Goal: Information Seeking & Learning: Find specific fact

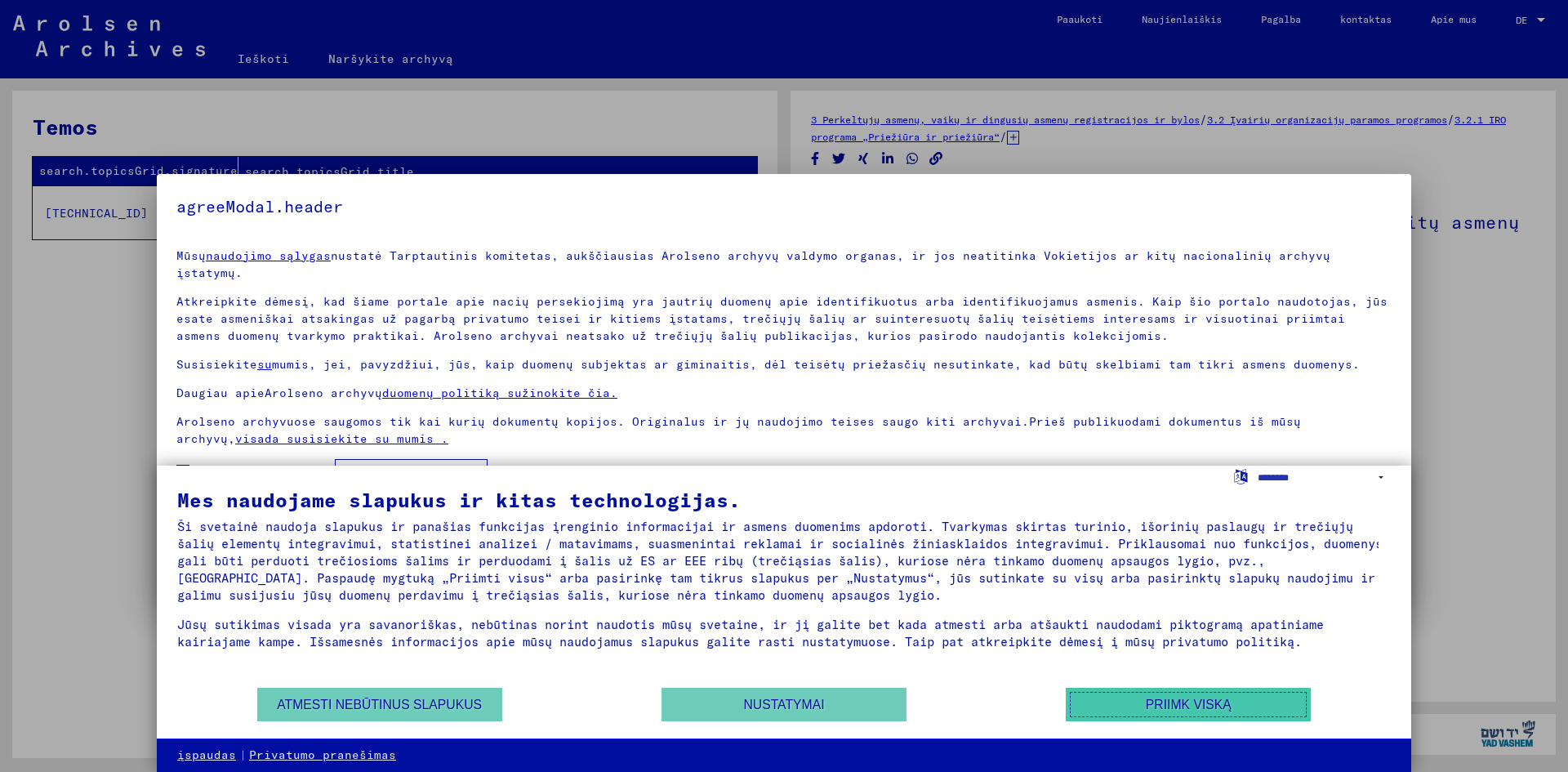
click at [1197, 706] on font "Priimk viską" at bounding box center [1188, 705] width 86 height 14
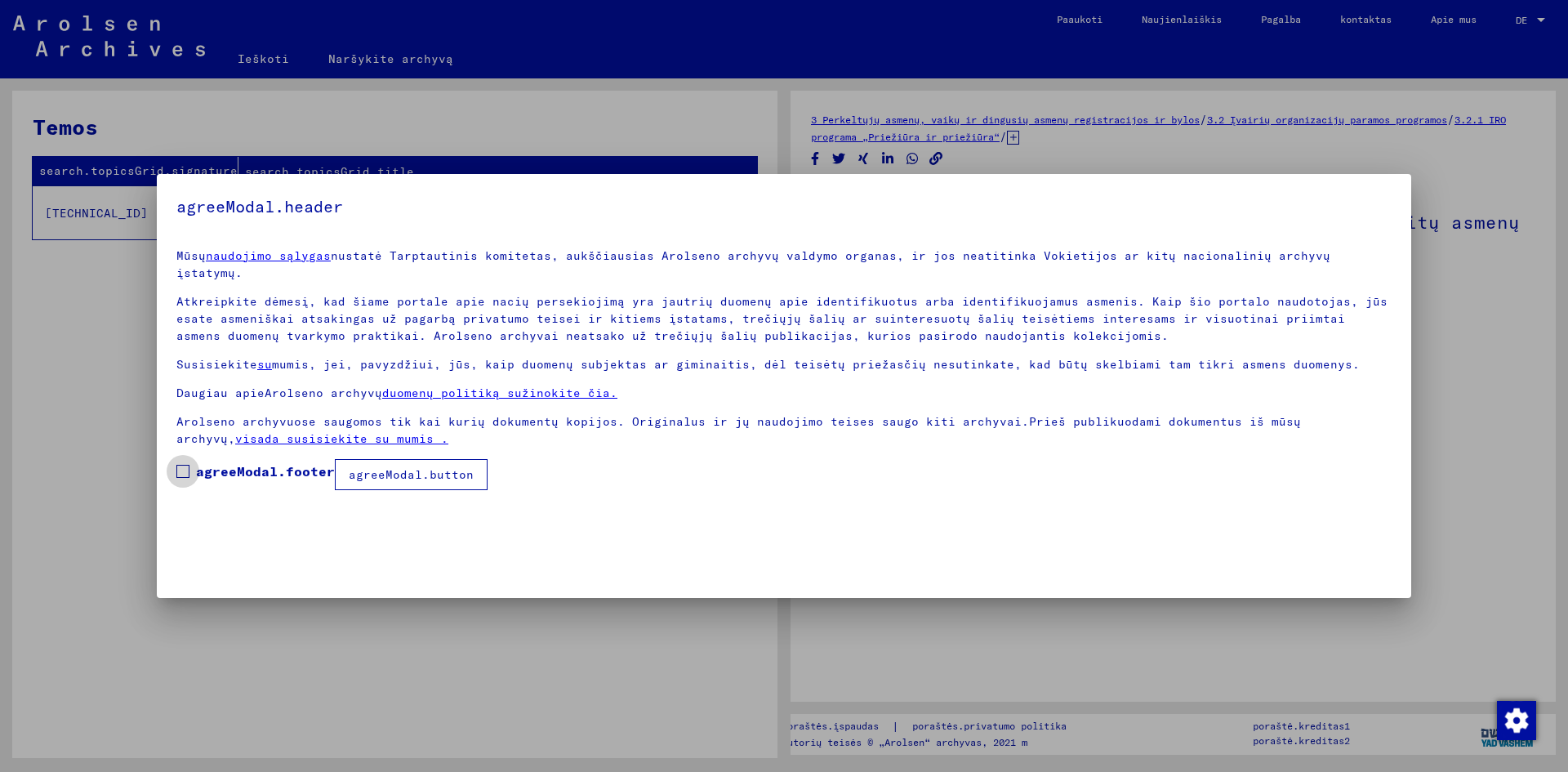
click at [185, 465] on span at bounding box center [182, 471] width 13 height 13
click at [390, 468] on font "agreeModal.button" at bounding box center [411, 475] width 125 height 15
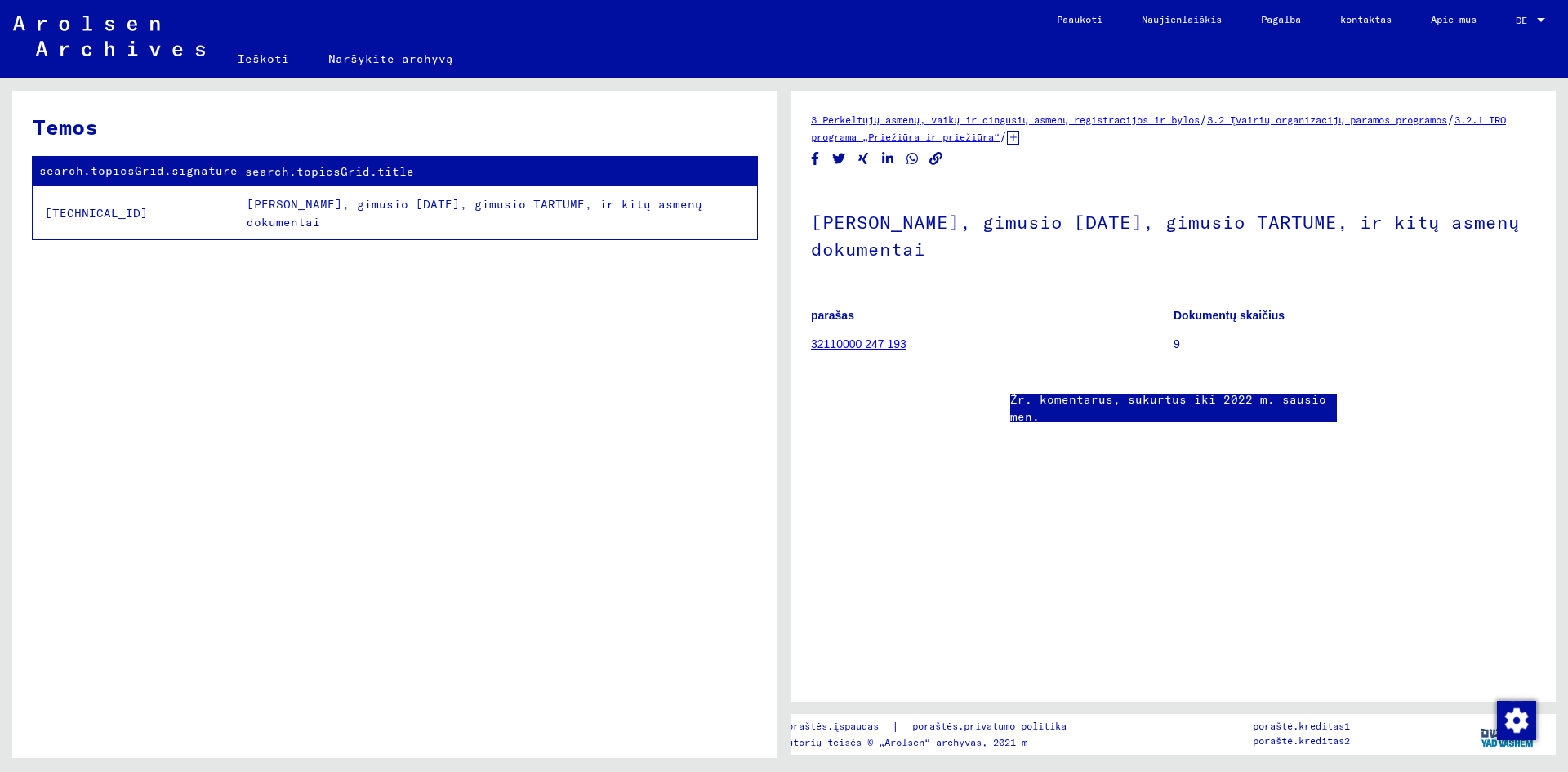
click at [374, 207] on font "[PERSON_NAME], gimusio [DATE], gimusio TARTUME, ir kitų asmenų dokumentai" at bounding box center [473, 213] width 456 height 34
click at [324, 210] on font "[PERSON_NAME], gimusio [DATE], gimusio TARTUME, ir kitų asmenų dokumentai" at bounding box center [473, 213] width 456 height 34
click at [844, 345] on font "32110000 247 193" at bounding box center [858, 343] width 96 height 13
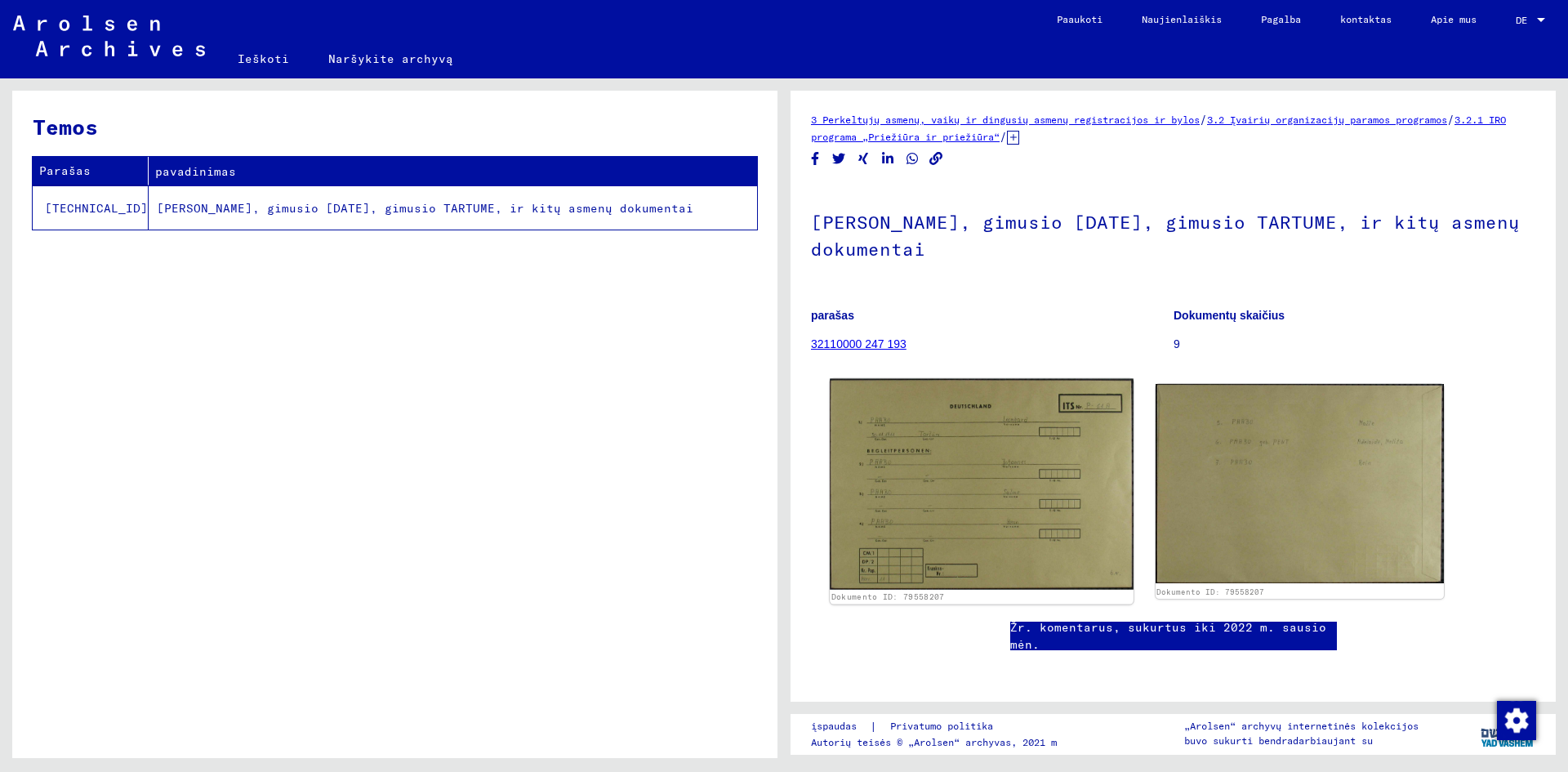
click at [975, 486] on img at bounding box center [981, 484] width 303 height 210
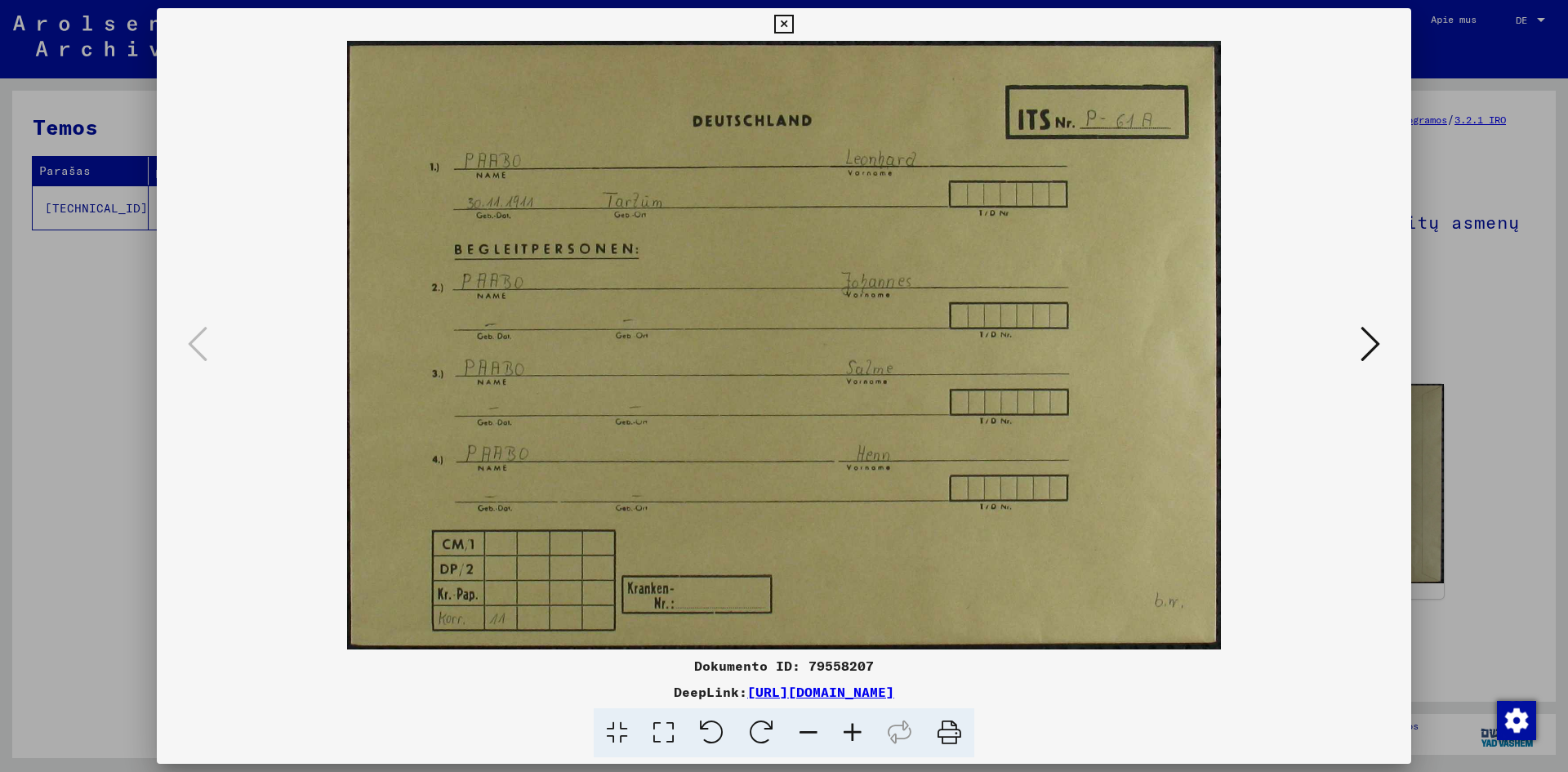
click at [1371, 348] on icon at bounding box center [1371, 343] width 20 height 39
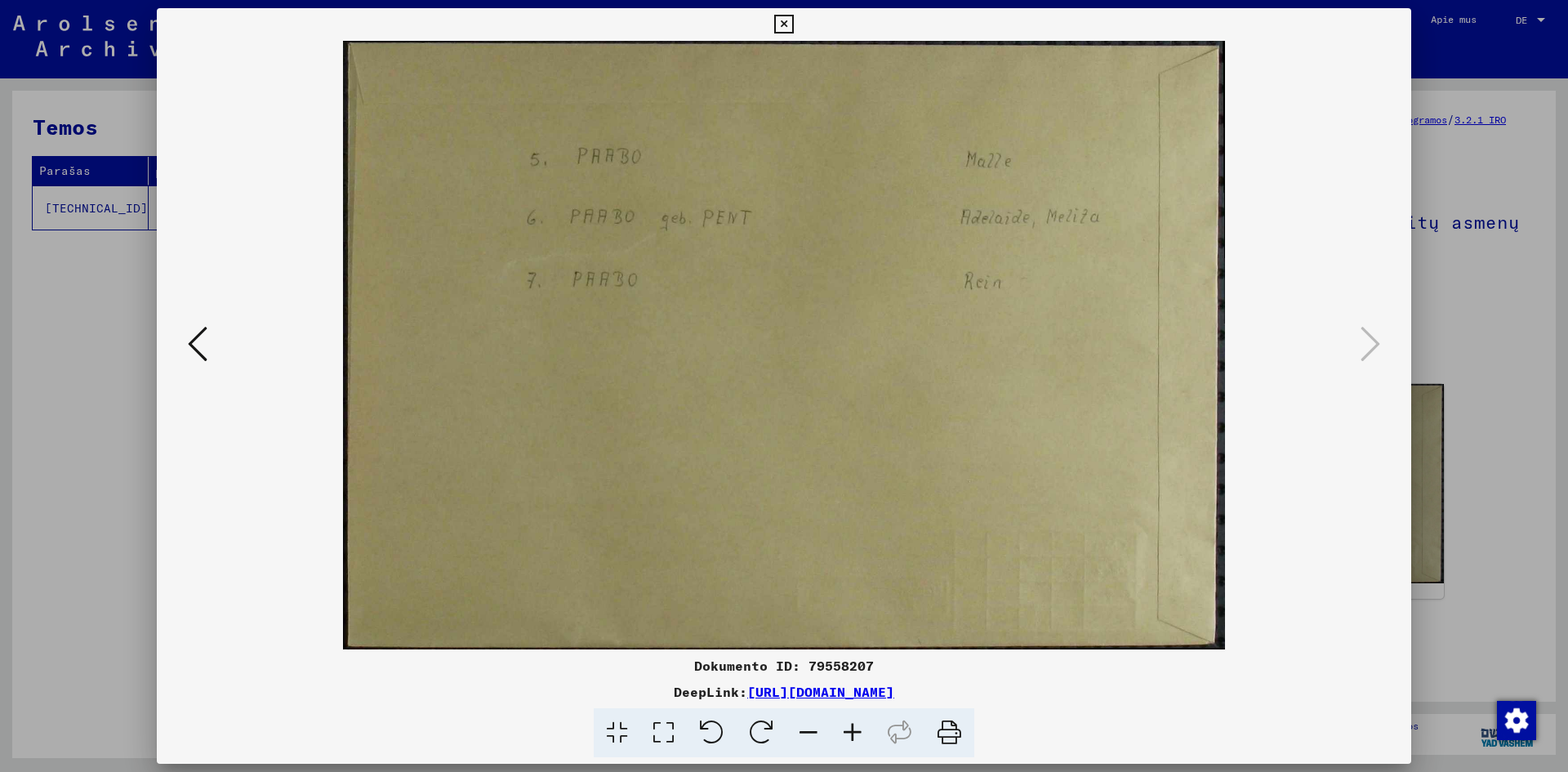
click at [202, 349] on icon at bounding box center [197, 343] width 20 height 39
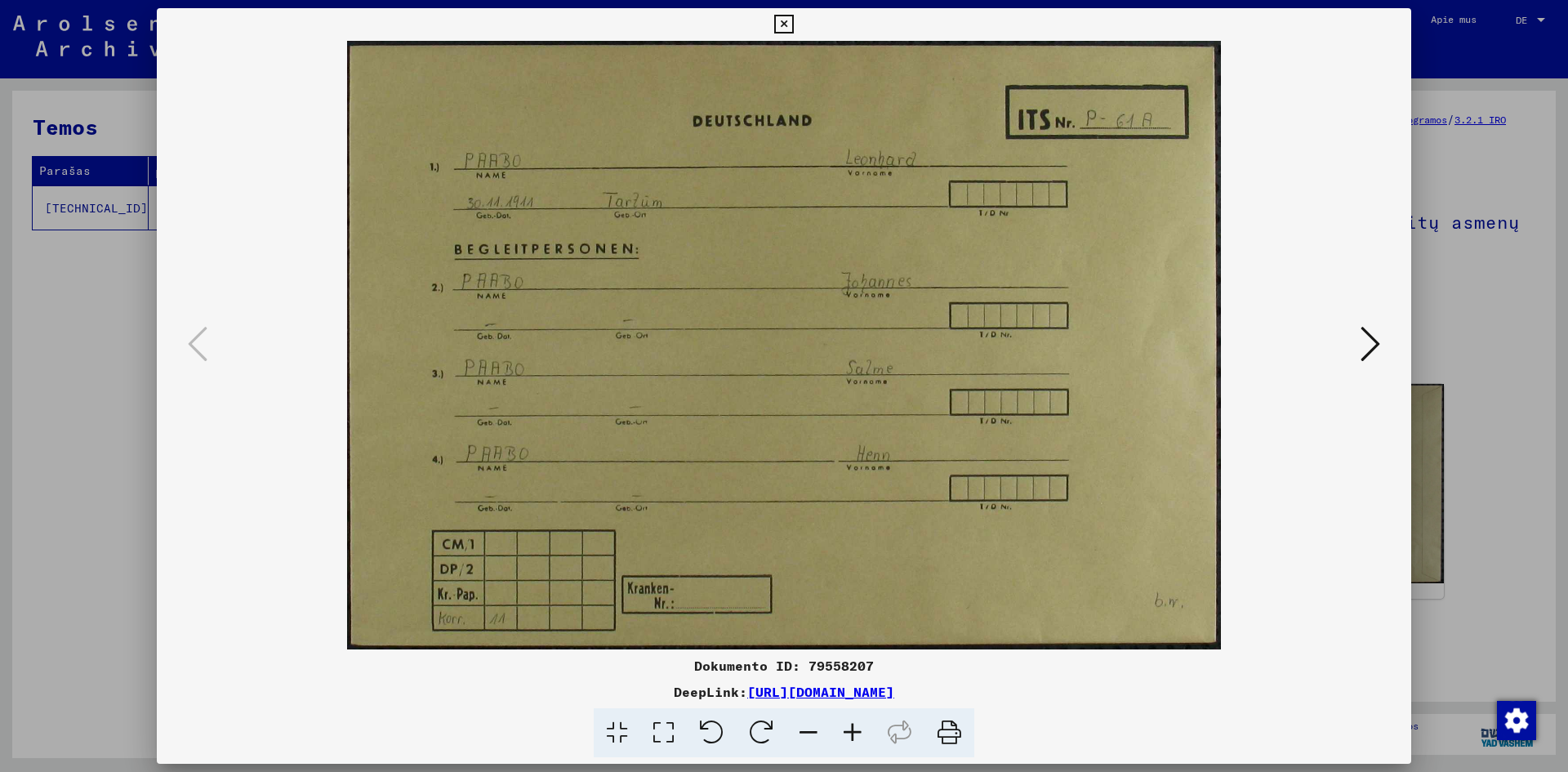
click at [784, 28] on icon at bounding box center [784, 25] width 19 height 20
